Goal: Task Accomplishment & Management: Manage account settings

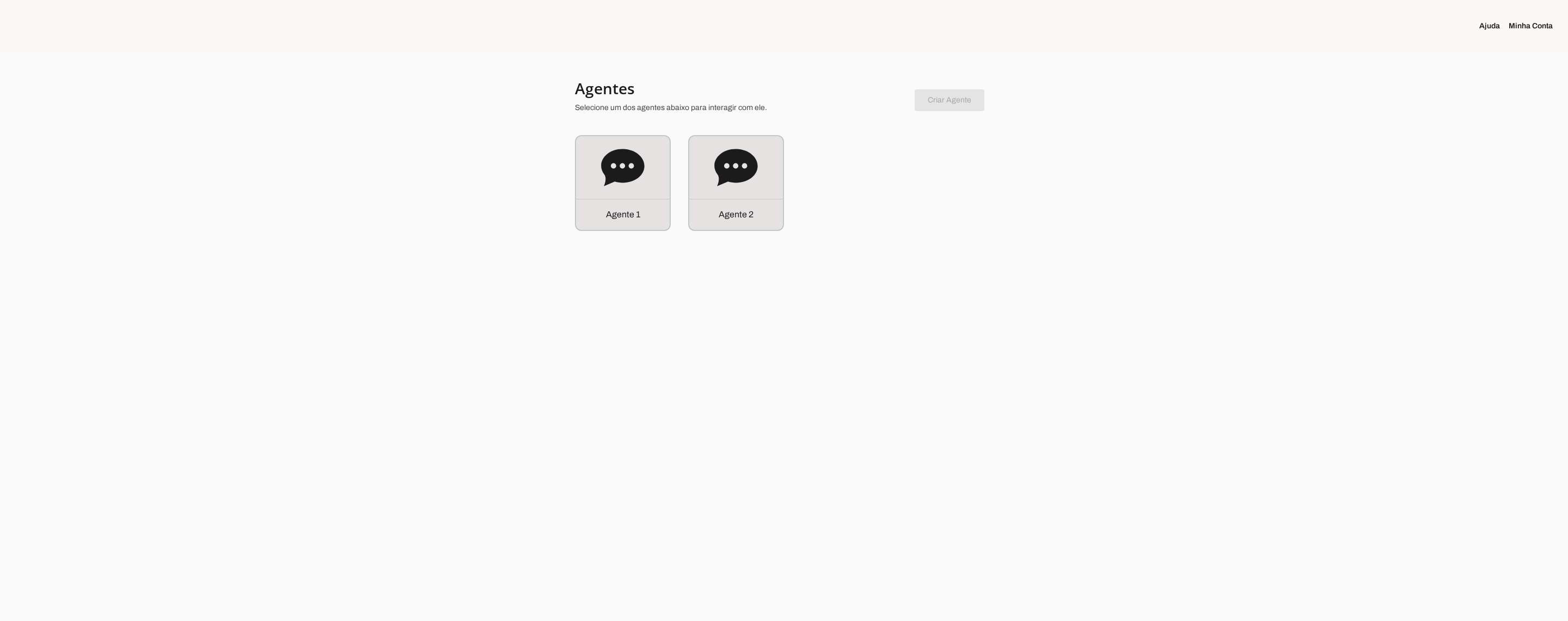
click at [1521, 27] on link "Minha Conta" at bounding box center [1535, 25] width 52 height 11
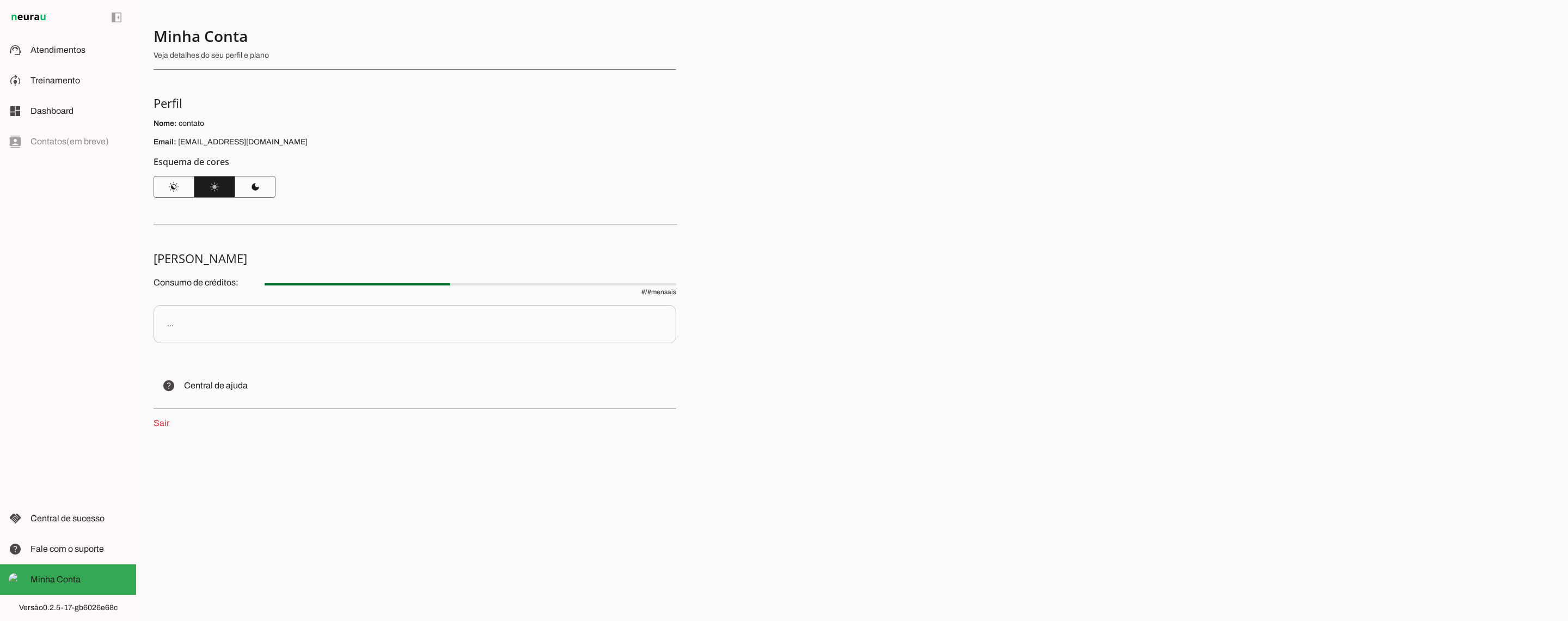
click at [220, 560] on div "Minha Conta Veja detalhes do seu perfil e plano Perfil [GEOGRAPHIC_DATA]: conta…" at bounding box center [853, 310] width 1433 height 621
drag, startPoint x: 254, startPoint y: 140, endPoint x: 149, endPoint y: 141, distance: 105.0
click at [149, 141] on div "Minha Conta Veja detalhes do seu perfil e plano Perfil [GEOGRAPHIC_DATA]: conta…" at bounding box center [853, 310] width 1433 height 621
click at [68, 53] on span "Atendimentos" at bounding box center [58, 49] width 55 height 9
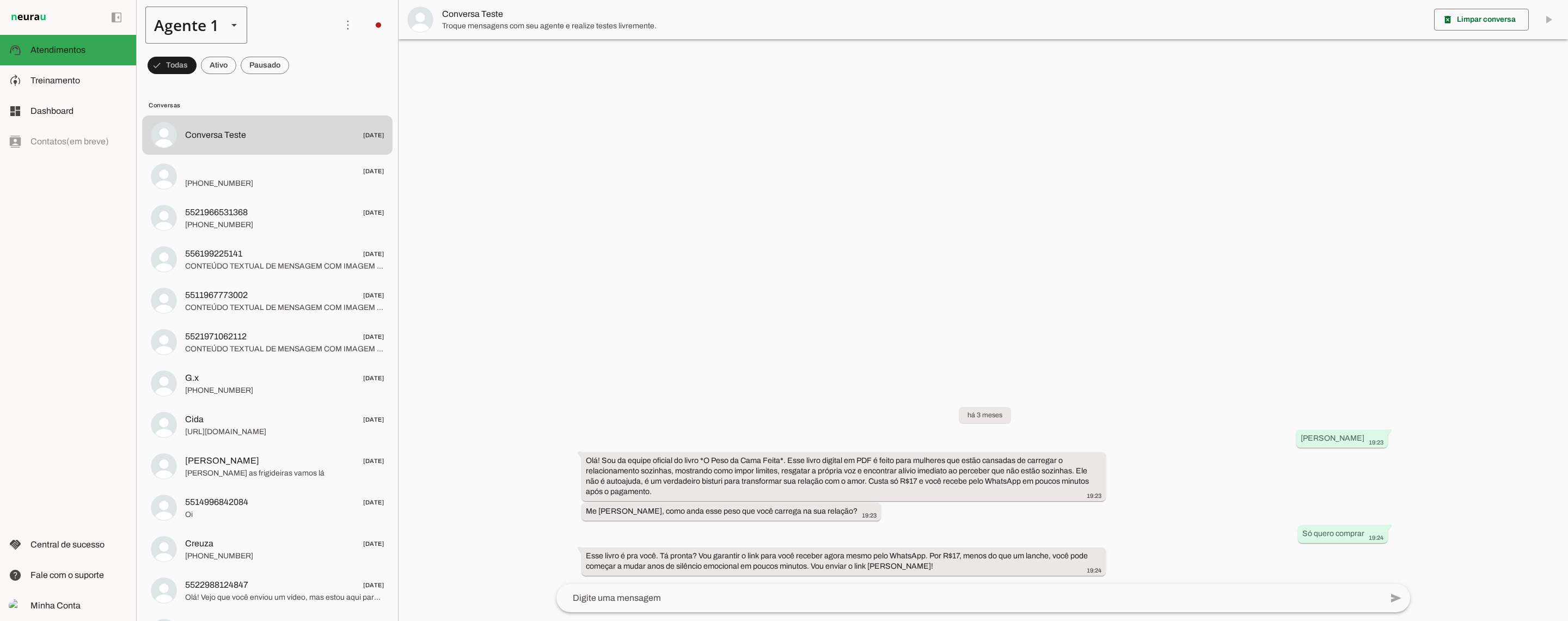
click at [218, 27] on div "Agente 1" at bounding box center [182, 25] width 74 height 37
click at [300, 94] on slot at bounding box center [341, 100] width 84 height 13
